Goal: Book appointment/travel/reservation

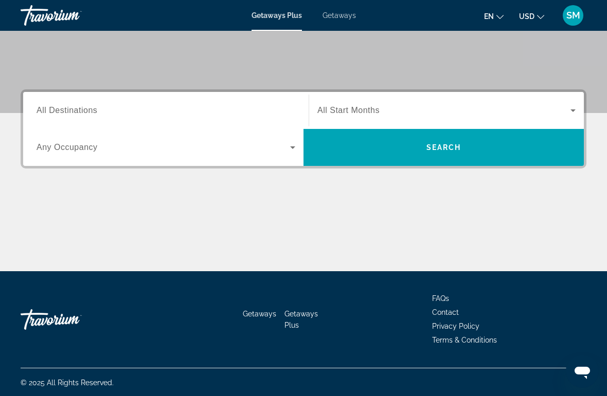
scroll to position [196, 0]
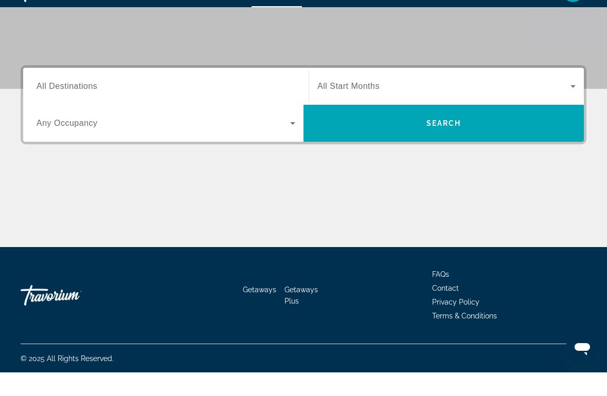
click at [128, 135] on div "Search widget" at bounding box center [166, 147] width 259 height 29
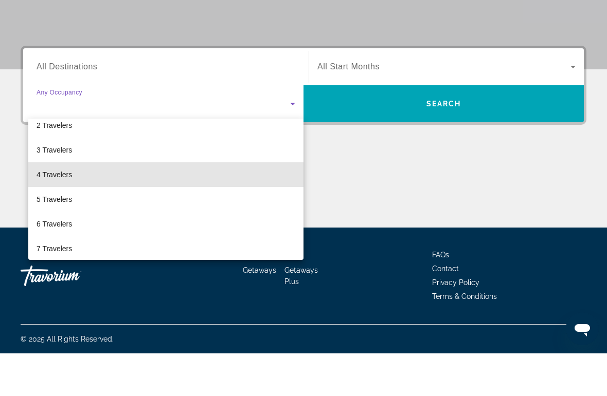
scroll to position [35, 0]
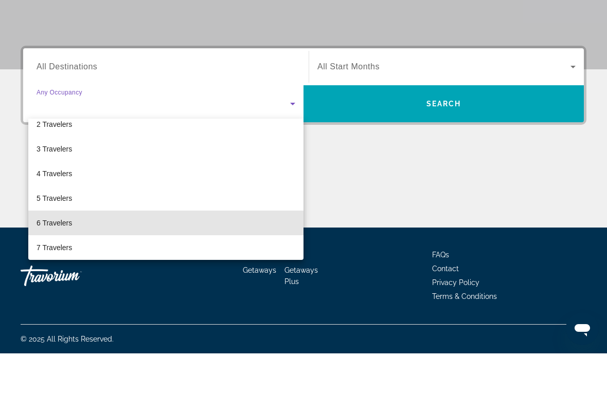
click at [74, 253] on mat-option "6 Travelers" at bounding box center [165, 265] width 275 height 25
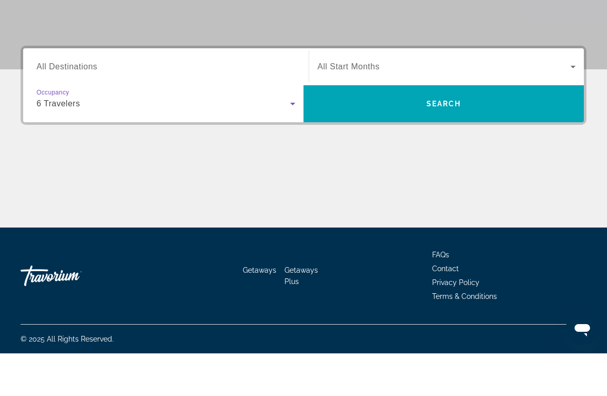
click at [408, 103] on span "Search widget" at bounding box center [443, 109] width 253 height 12
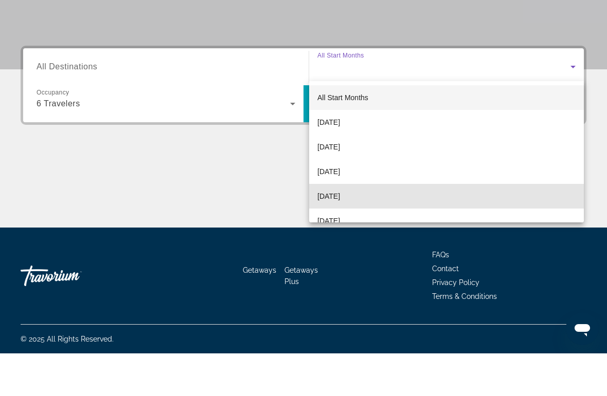
click at [340, 233] on span "[DATE]" at bounding box center [328, 239] width 23 height 12
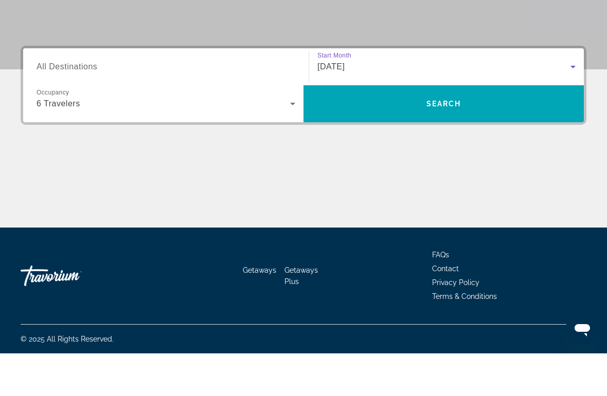
click at [66, 105] on span "All Destinations" at bounding box center [67, 109] width 61 height 9
click at [66, 104] on input "Destination All Destinations" at bounding box center [166, 110] width 259 height 12
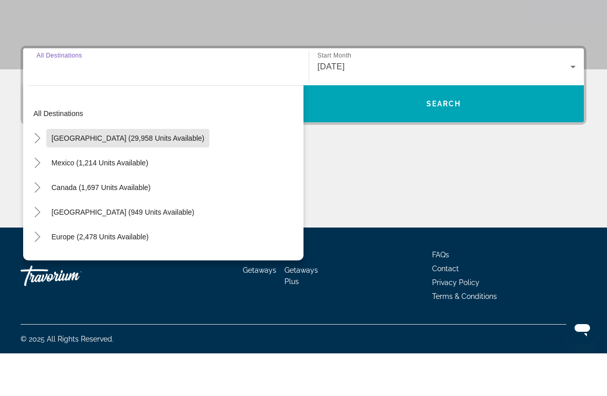
click at [155, 169] on span "Search widget" at bounding box center [127, 181] width 163 height 25
type input "**********"
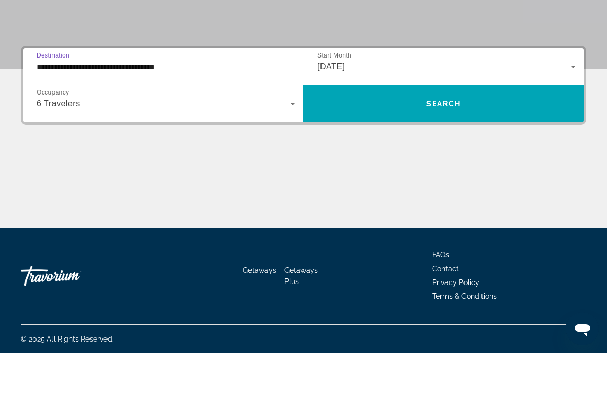
click at [441, 128] on span "Search widget" at bounding box center [443, 146] width 280 height 37
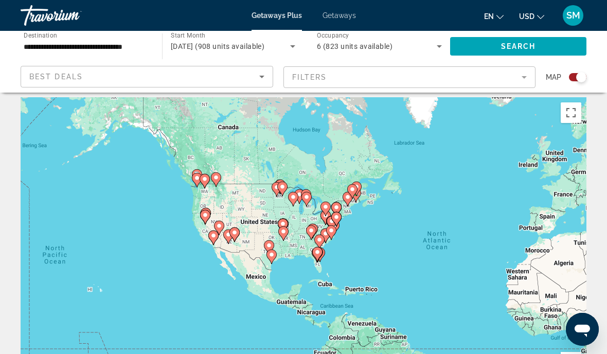
scroll to position [5, 0]
